Goal: Task Accomplishment & Management: Manage account settings

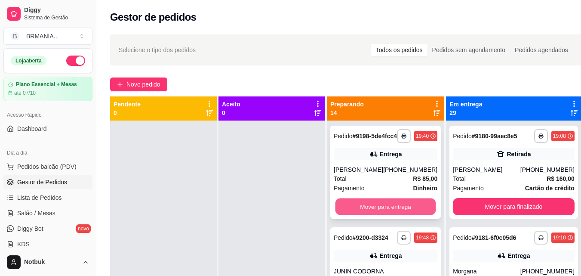
click at [381, 211] on button "Mover para entrega" at bounding box center [385, 206] width 101 height 17
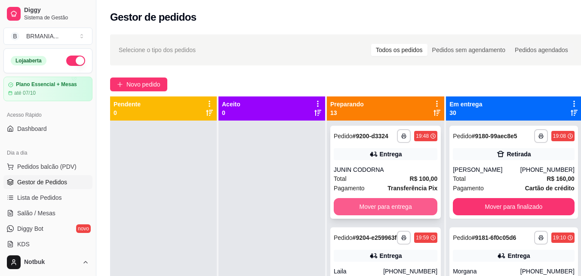
click at [386, 212] on div "Mover para entrega" at bounding box center [386, 206] width 104 height 17
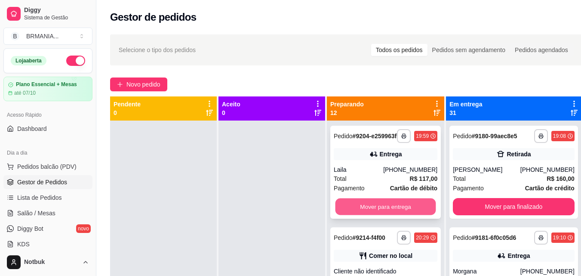
click at [391, 212] on button "Mover para entrega" at bounding box center [385, 206] width 101 height 17
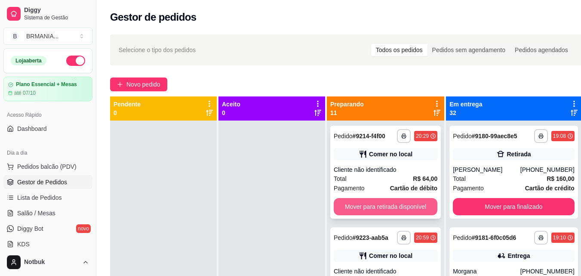
click at [388, 212] on button "Mover para retirada disponível" at bounding box center [386, 206] width 104 height 17
click at [388, 209] on button "Mover para retirada disponível" at bounding box center [386, 206] width 104 height 17
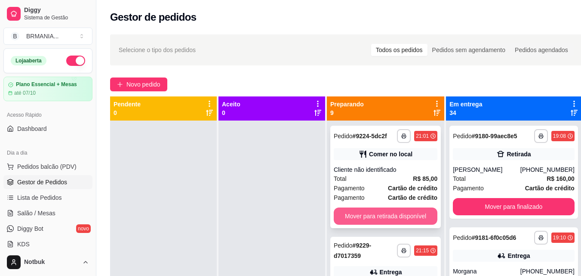
click at [390, 214] on button "Mover para retirada disponível" at bounding box center [386, 215] width 104 height 17
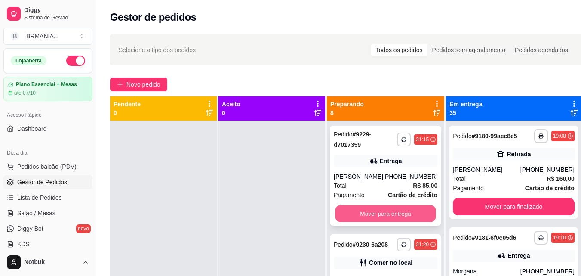
click at [389, 212] on button "Mover para entrega" at bounding box center [385, 213] width 101 height 17
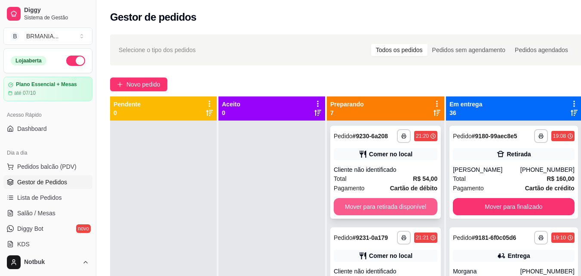
click at [390, 213] on button "Mover para retirada disponível" at bounding box center [386, 206] width 104 height 17
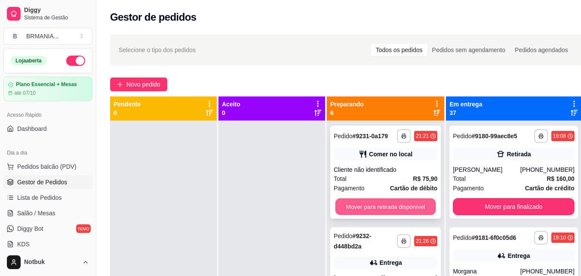
click at [389, 209] on button "Mover para retirada disponível" at bounding box center [385, 206] width 101 height 17
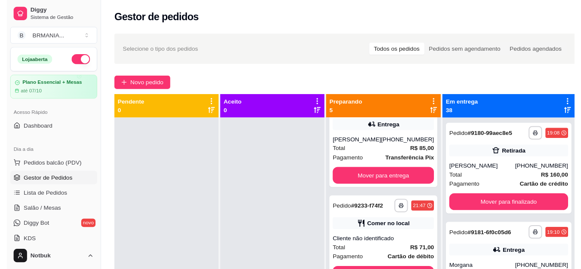
scroll to position [76, 0]
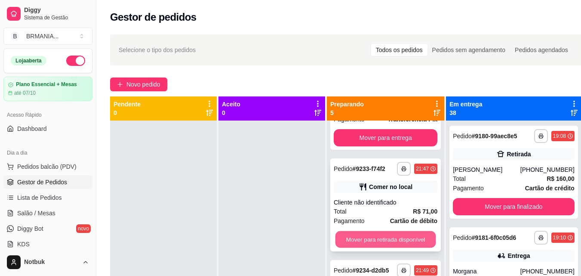
click at [410, 235] on button "Mover para retirada disponível" at bounding box center [385, 239] width 101 height 17
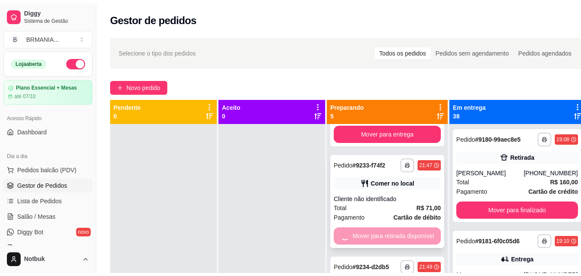
scroll to position [69, 0]
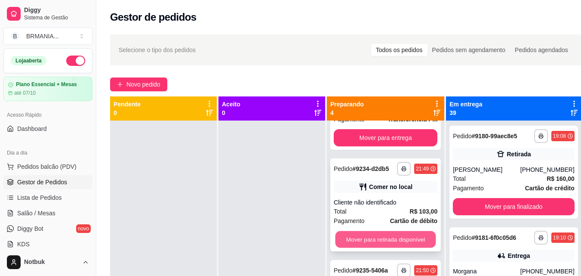
click at [403, 248] on button "Mover para retirada disponível" at bounding box center [385, 239] width 101 height 17
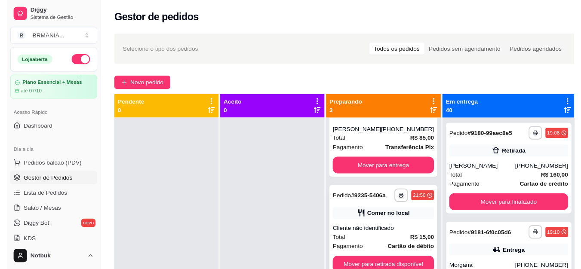
scroll to position [58, 0]
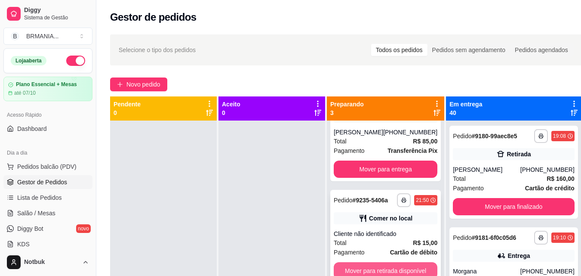
click at [408, 262] on button "Mover para retirada disponível" at bounding box center [386, 270] width 104 height 17
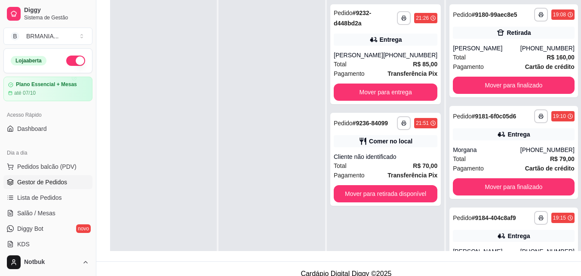
scroll to position [122, 0]
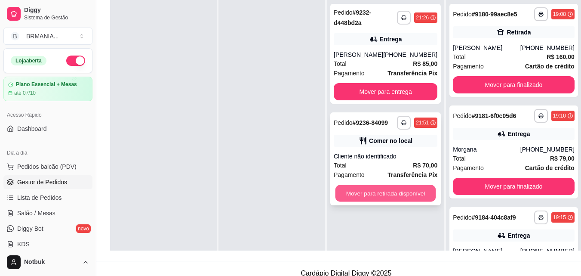
click at [434, 193] on button "Mover para retirada disponível" at bounding box center [385, 193] width 101 height 17
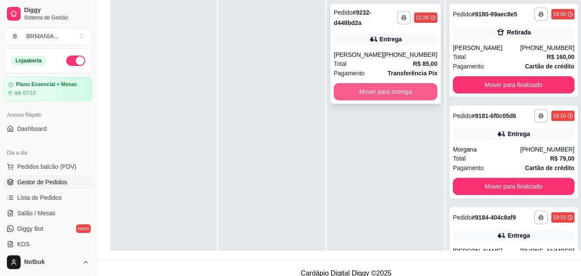
click at [379, 97] on button "Mover para entrega" at bounding box center [386, 91] width 104 height 17
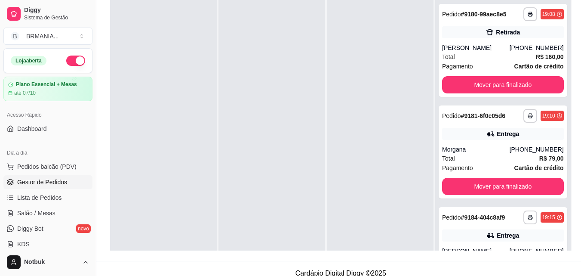
scroll to position [0, 0]
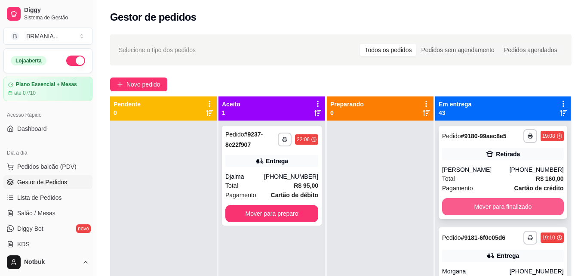
click at [509, 210] on button "Mover para finalizado" at bounding box center [503, 206] width 122 height 17
click at [501, 215] on button "Mover para finalizado" at bounding box center [503, 206] width 118 height 17
click at [501, 214] on button "Mover para finalizado" at bounding box center [503, 206] width 122 height 17
click at [502, 214] on button "Mover para finalizado" at bounding box center [503, 206] width 122 height 17
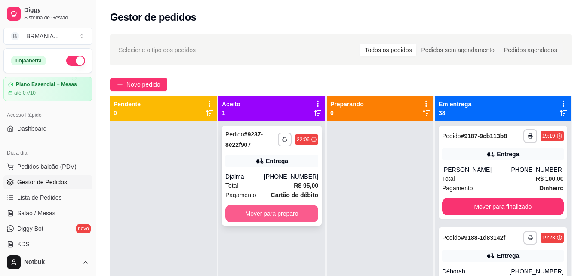
click at [315, 214] on button "Mover para preparo" at bounding box center [271, 213] width 93 height 17
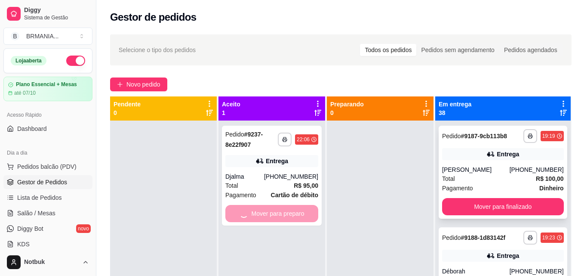
click at [508, 215] on button "Mover para finalizado" at bounding box center [503, 206] width 122 height 17
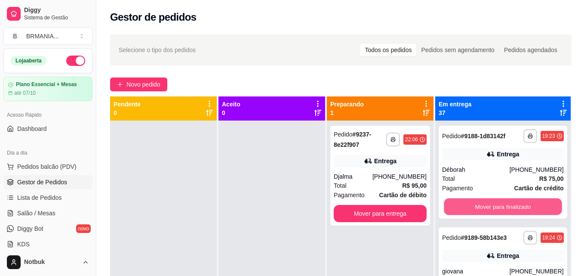
click at [508, 215] on button "Mover para finalizado" at bounding box center [503, 206] width 118 height 17
click at [508, 215] on button "Mover para finalizado" at bounding box center [503, 206] width 122 height 17
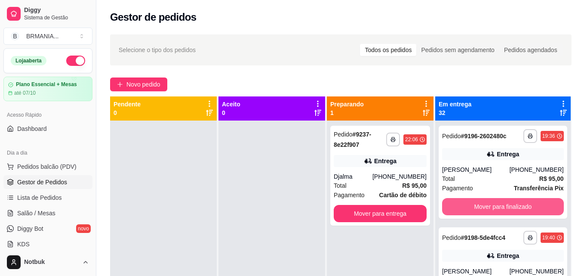
click at [508, 215] on button "Mover para finalizado" at bounding box center [503, 206] width 122 height 17
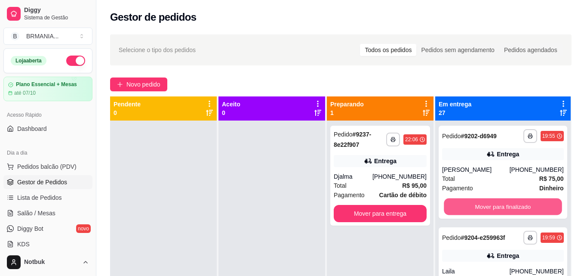
click at [508, 215] on button "Mover para finalizado" at bounding box center [503, 206] width 118 height 17
click at [508, 215] on button "Mover para finalizado" at bounding box center [503, 206] width 122 height 17
click at [508, 215] on button "Mover para finalizado" at bounding box center [503, 206] width 118 height 17
click at [508, 215] on button "Mover para finalizado" at bounding box center [503, 206] width 122 height 17
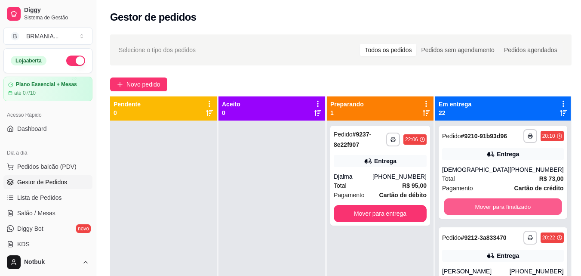
click at [508, 215] on button "Mover para finalizado" at bounding box center [503, 206] width 118 height 17
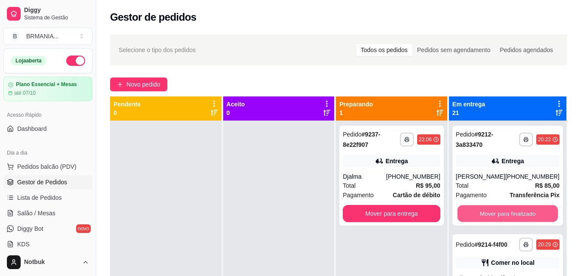
click at [508, 215] on button "Mover para finalizado" at bounding box center [507, 213] width 101 height 17
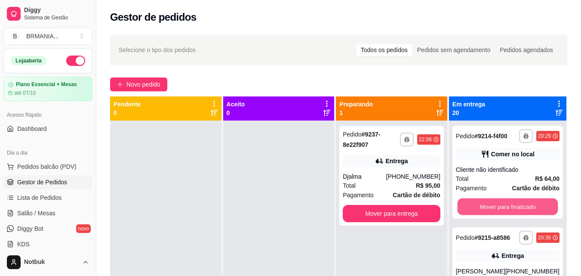
click at [508, 215] on button "Mover para finalizado" at bounding box center [507, 206] width 101 height 17
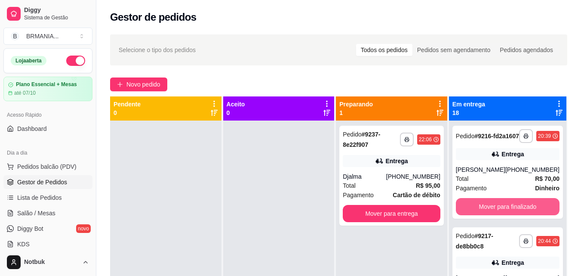
click at [508, 215] on button "Mover para finalizado" at bounding box center [508, 206] width 104 height 17
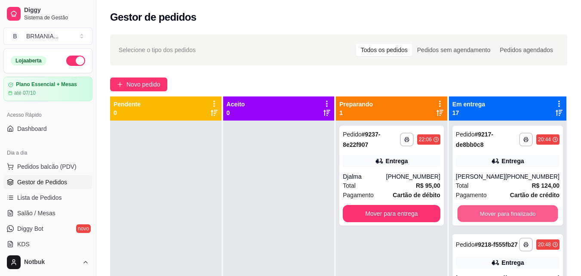
click at [508, 215] on button "Mover para finalizado" at bounding box center [507, 213] width 101 height 17
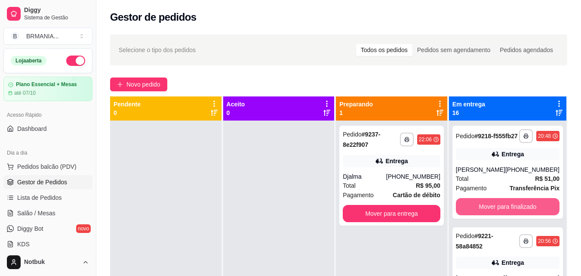
click at [508, 215] on button "Mover para finalizado" at bounding box center [508, 206] width 104 height 17
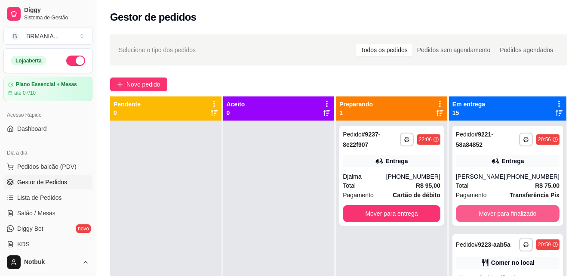
click at [508, 215] on button "Mover para finalizado" at bounding box center [508, 213] width 104 height 17
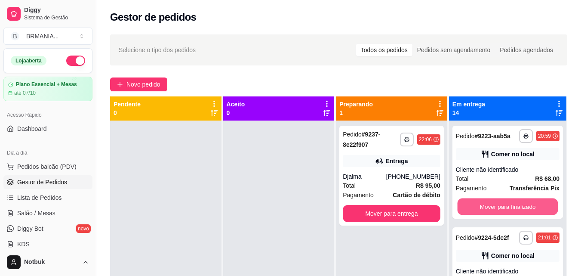
click at [508, 215] on button "Mover para finalizado" at bounding box center [507, 206] width 101 height 17
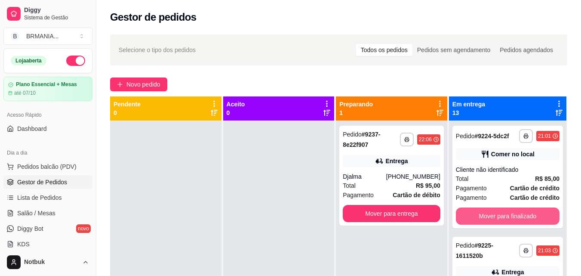
click at [508, 215] on button "Mover para finalizado" at bounding box center [508, 215] width 104 height 17
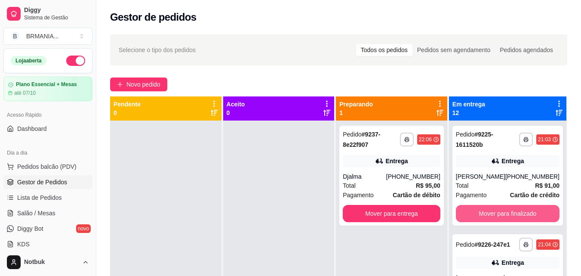
click at [508, 215] on button "Mover para finalizado" at bounding box center [508, 213] width 104 height 17
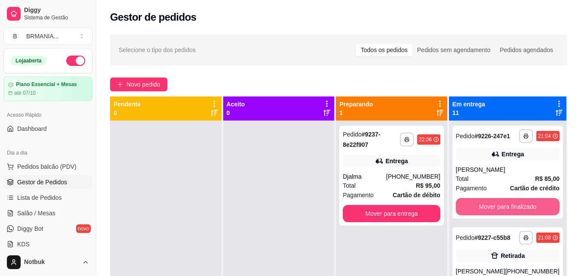
click at [508, 215] on button "Mover para finalizado" at bounding box center [508, 206] width 104 height 17
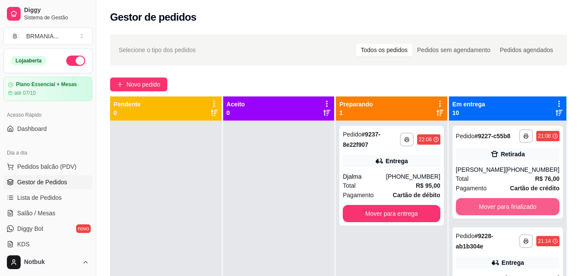
click at [508, 215] on button "Mover para finalizado" at bounding box center [508, 206] width 104 height 17
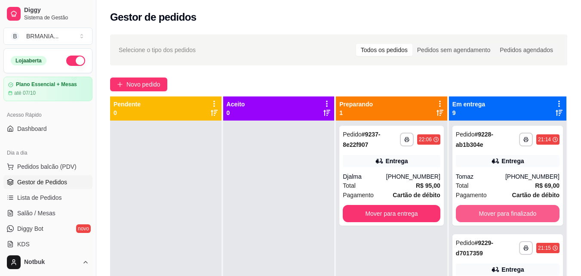
click at [508, 215] on button "Mover para finalizado" at bounding box center [508, 213] width 104 height 17
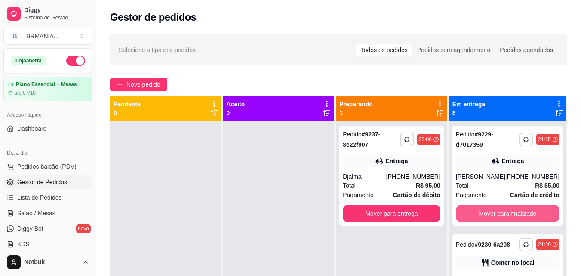
click at [508, 215] on button "Mover para finalizado" at bounding box center [508, 213] width 104 height 17
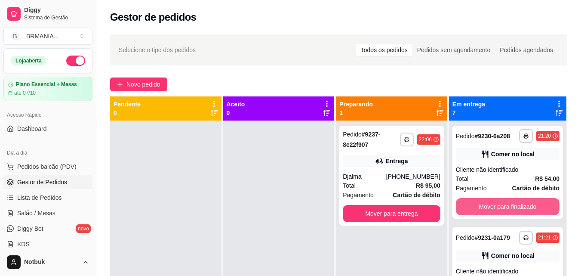
click at [508, 215] on button "Mover para finalizado" at bounding box center [508, 206] width 104 height 17
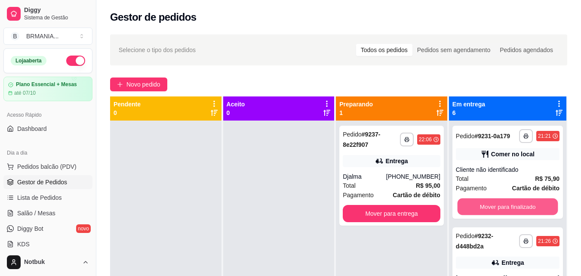
click at [508, 215] on button "Mover para finalizado" at bounding box center [507, 206] width 101 height 17
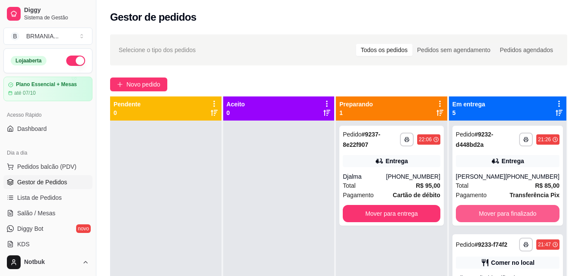
click at [508, 215] on button "Mover para finalizado" at bounding box center [508, 213] width 104 height 17
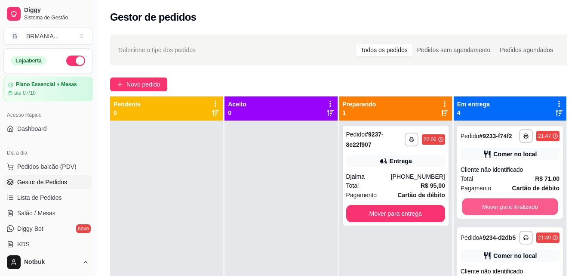
click at [508, 215] on button "Mover para finalizado" at bounding box center [510, 206] width 96 height 17
click at [508, 215] on button "Mover para finalizado" at bounding box center [510, 206] width 99 height 17
click at [508, 215] on button "Mover para finalizado" at bounding box center [510, 206] width 96 height 17
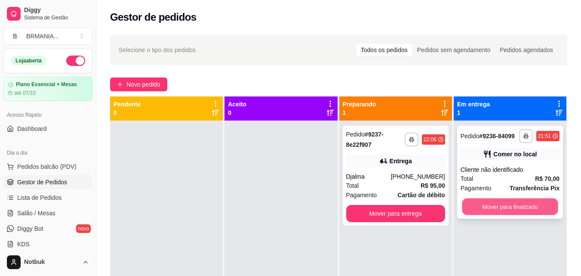
click at [506, 208] on button "Mover para finalizado" at bounding box center [510, 206] width 96 height 17
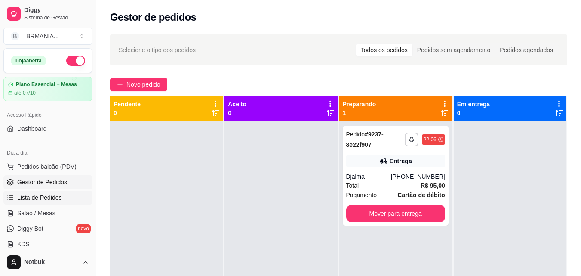
click at [52, 201] on span "Lista de Pedidos" at bounding box center [39, 197] width 45 height 9
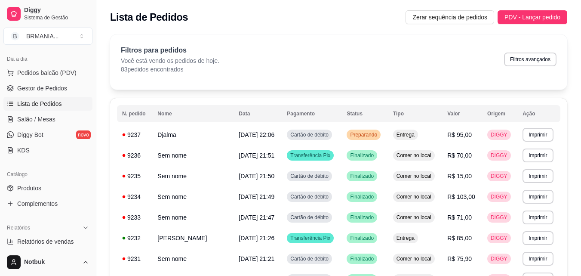
scroll to position [139, 0]
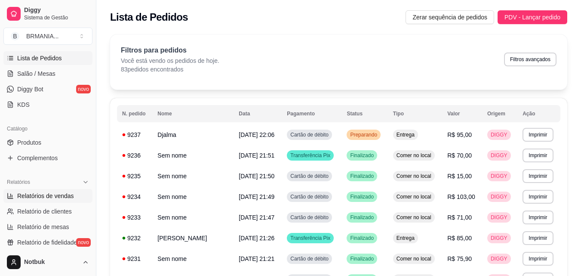
click at [65, 192] on span "Relatórios de vendas" at bounding box center [45, 195] width 57 height 9
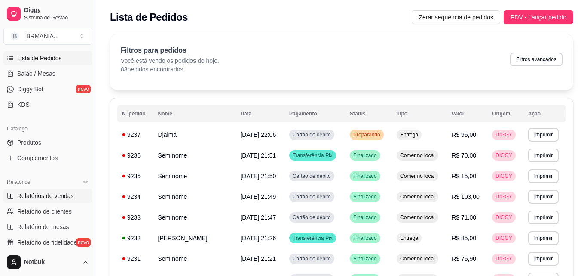
select select "ALL"
select select "0"
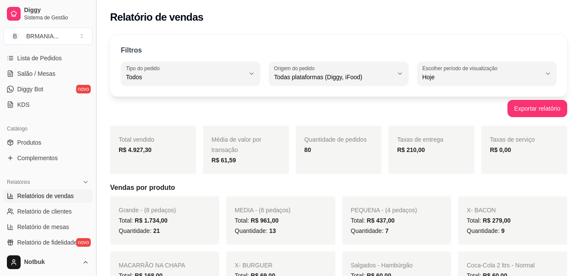
click at [92, 138] on button "Toggle Sidebar" at bounding box center [95, 138] width 7 height 276
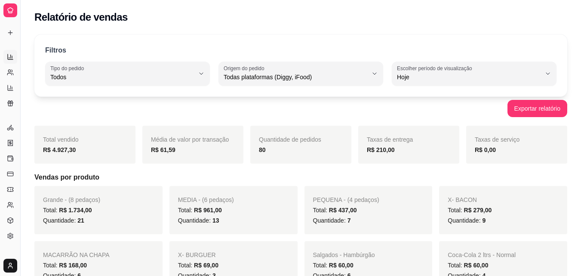
scroll to position [58, 0]
click at [18, 152] on button "Toggle Sidebar" at bounding box center [20, 138] width 7 height 276
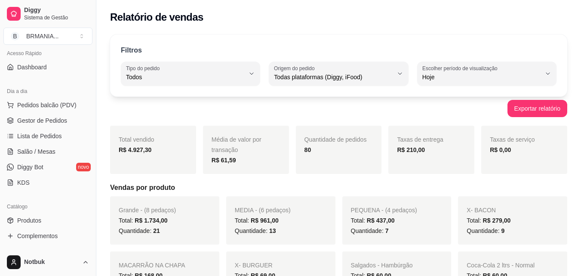
scroll to position [0, 0]
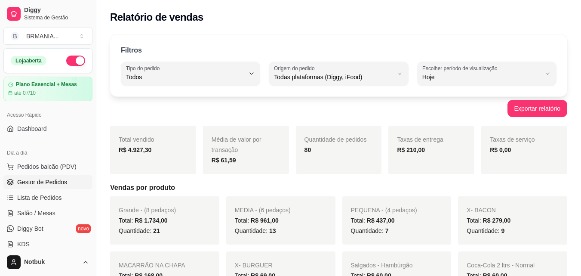
click at [46, 182] on span "Gestor de Pedidos" at bounding box center [42, 182] width 50 height 9
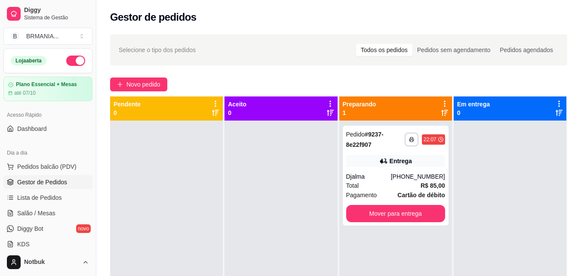
click at [303, 212] on div at bounding box center [280, 258] width 113 height 276
click at [392, 211] on button "Mover para entrega" at bounding box center [395, 213] width 96 height 17
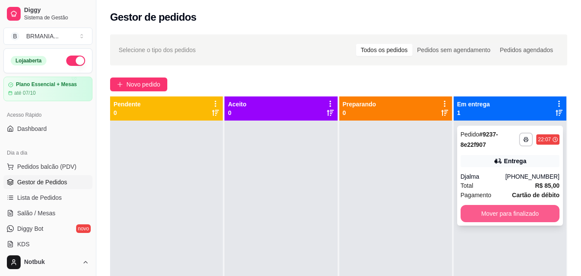
click at [513, 213] on button "Mover para finalizado" at bounding box center [510, 213] width 99 height 17
